Goal: Information Seeking & Learning: Learn about a topic

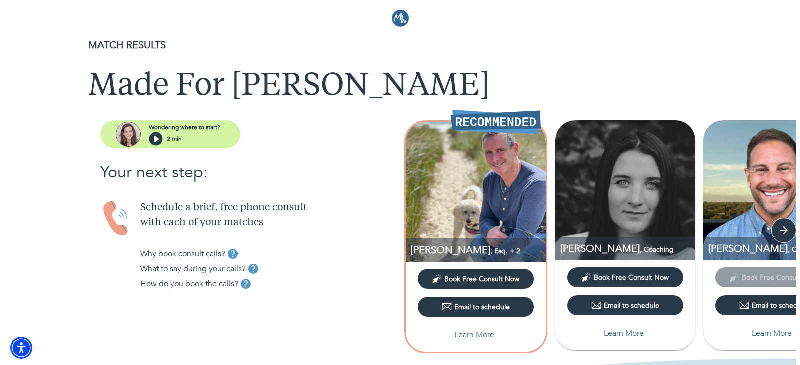
scroll to position [100, 0]
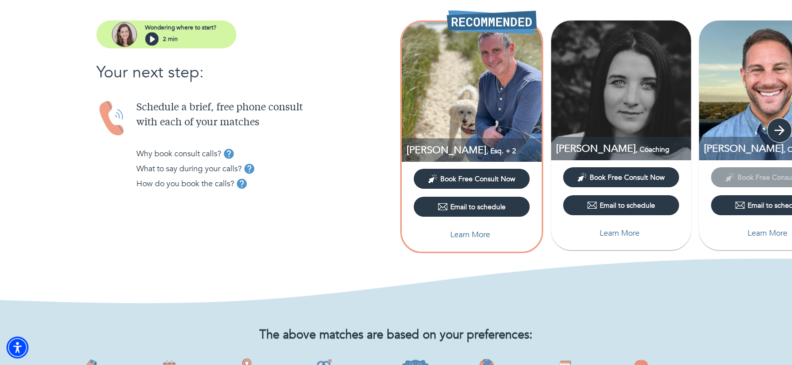
click at [784, 128] on icon "button" at bounding box center [779, 130] width 15 height 15
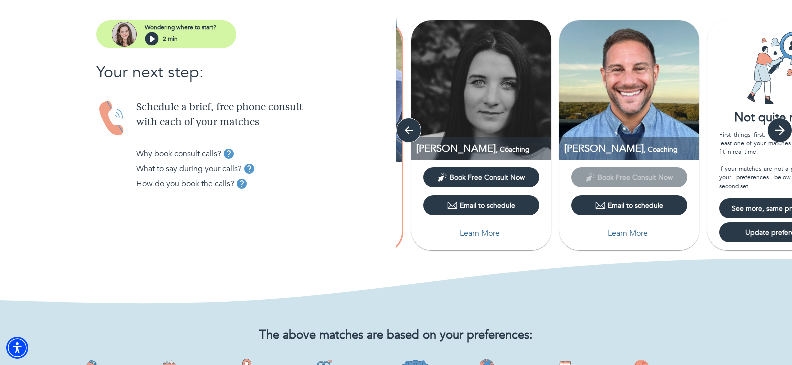
click at [784, 128] on icon "button" at bounding box center [779, 130] width 15 height 15
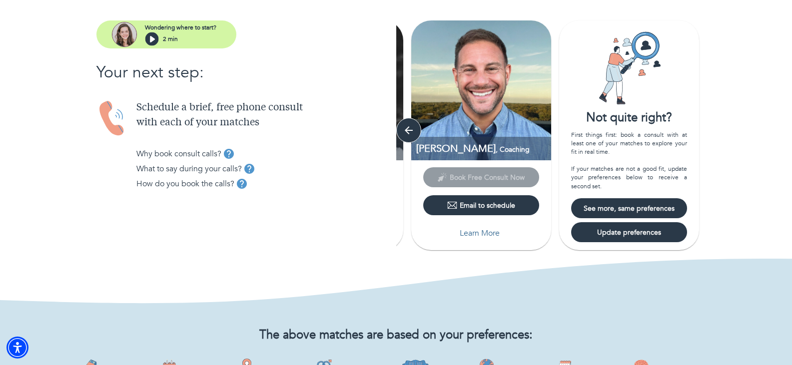
click at [784, 128] on div "[PERSON_NAME] , Esq. + 2 Book Free Consult Now Email to schedule Learn More [PE…" at bounding box center [594, 136] width 396 height 233
click at [400, 134] on button "button" at bounding box center [408, 130] width 25 height 25
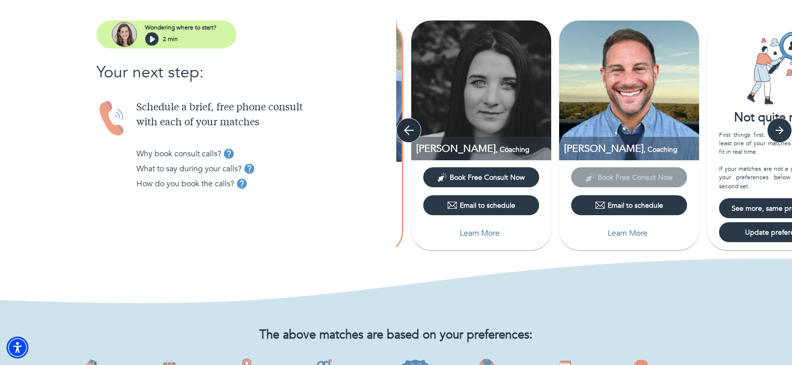
click at [400, 134] on button "button" at bounding box center [408, 130] width 25 height 25
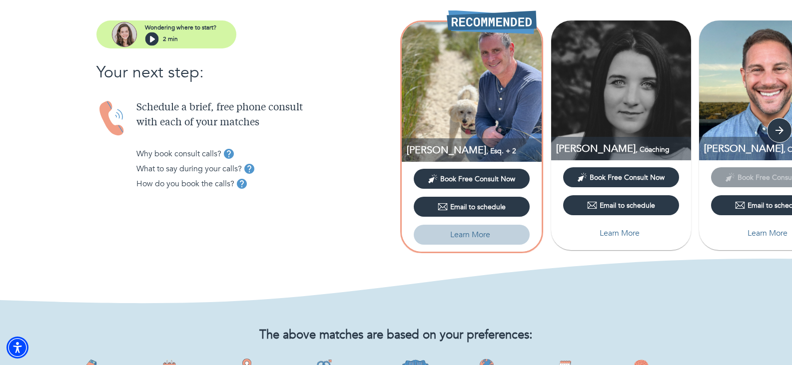
click at [478, 236] on p "Learn More" at bounding box center [470, 235] width 40 height 12
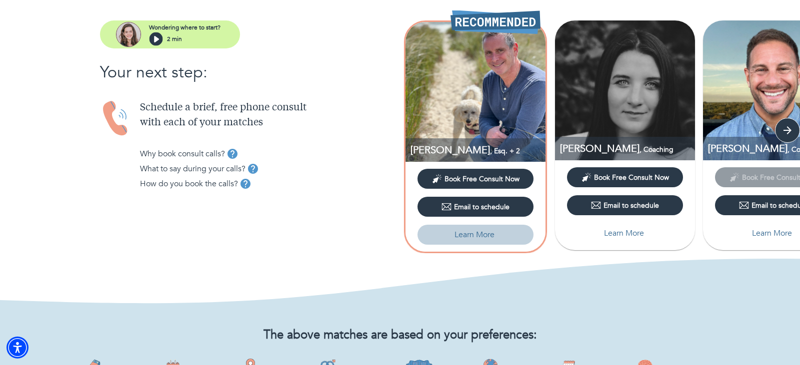
select select "6"
select select "2"
select select "1"
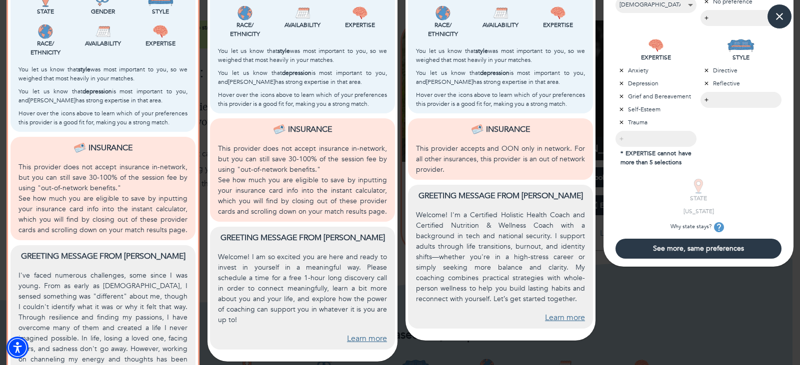
scroll to position [398, 0]
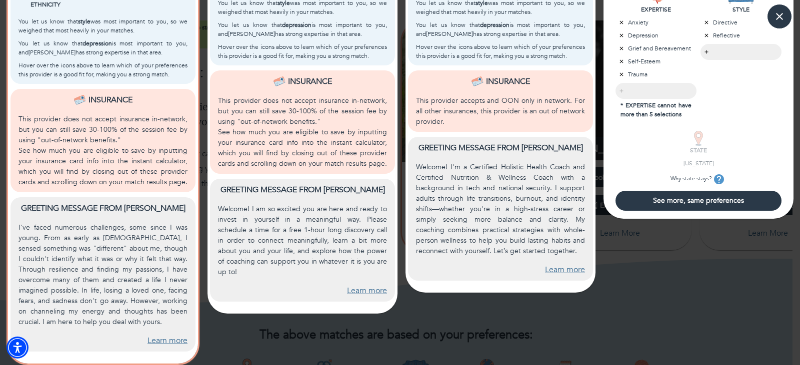
click at [173, 341] on link "Learn more" at bounding box center [167, 340] width 40 height 11
click at [576, 269] on link "Learn more" at bounding box center [565, 269] width 40 height 11
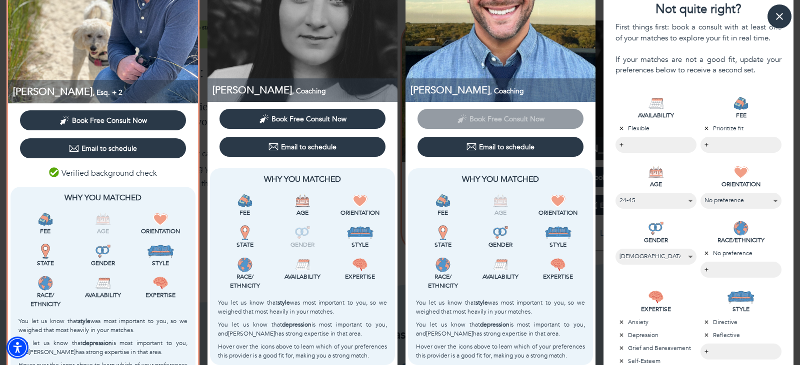
scroll to position [0, 0]
